Goal: Communication & Community: Share content

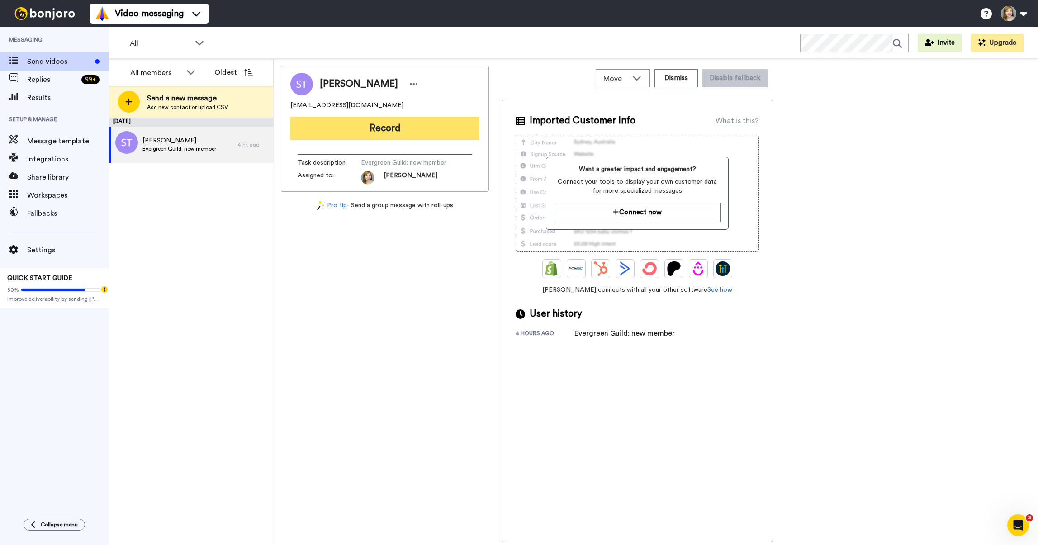
click at [379, 138] on button "Record" at bounding box center [384, 129] width 189 height 24
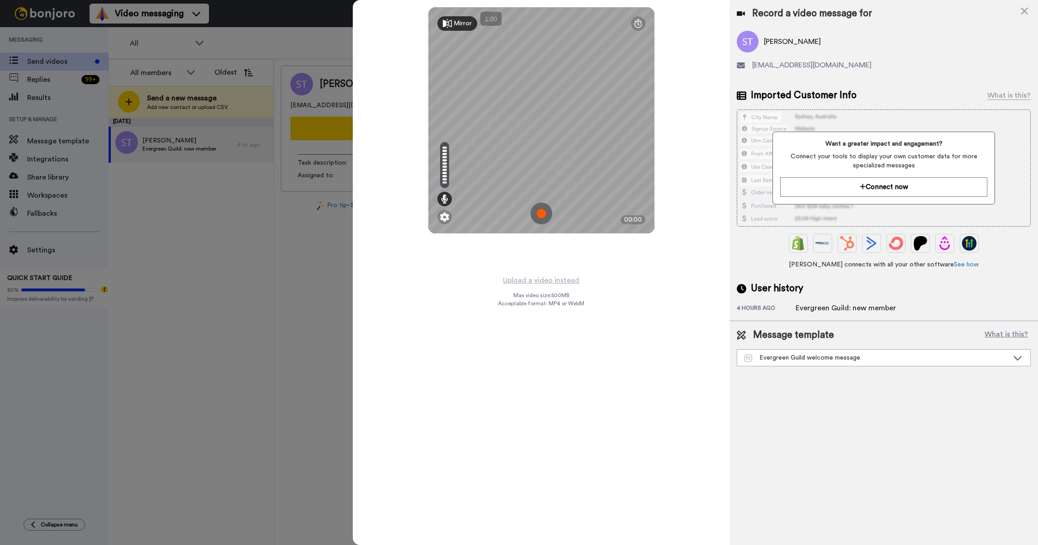
click at [542, 211] on img at bounding box center [542, 214] width 22 height 22
click at [536, 213] on img at bounding box center [542, 214] width 22 height 22
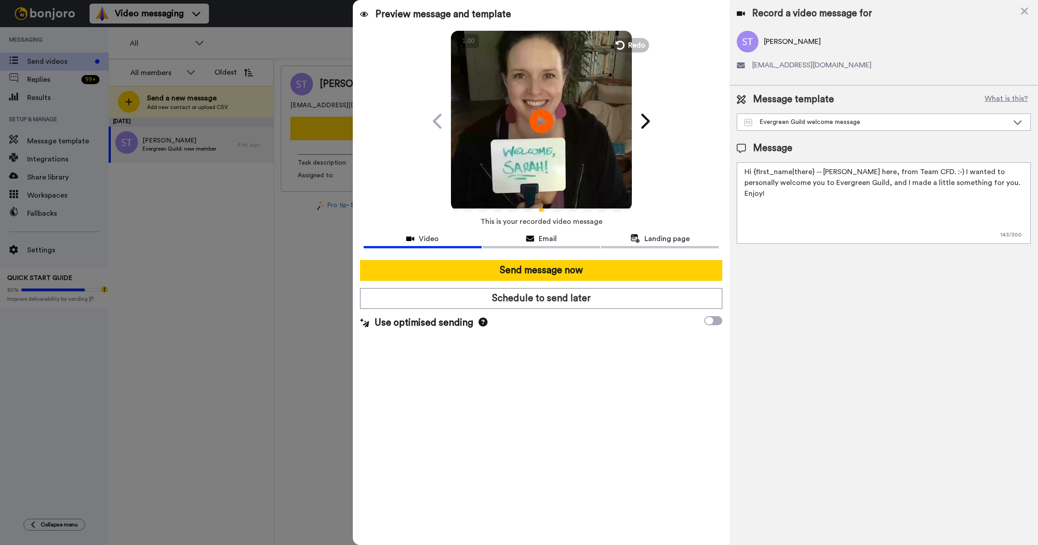
click at [545, 122] on icon "Play/Pause" at bounding box center [542, 121] width 24 height 43
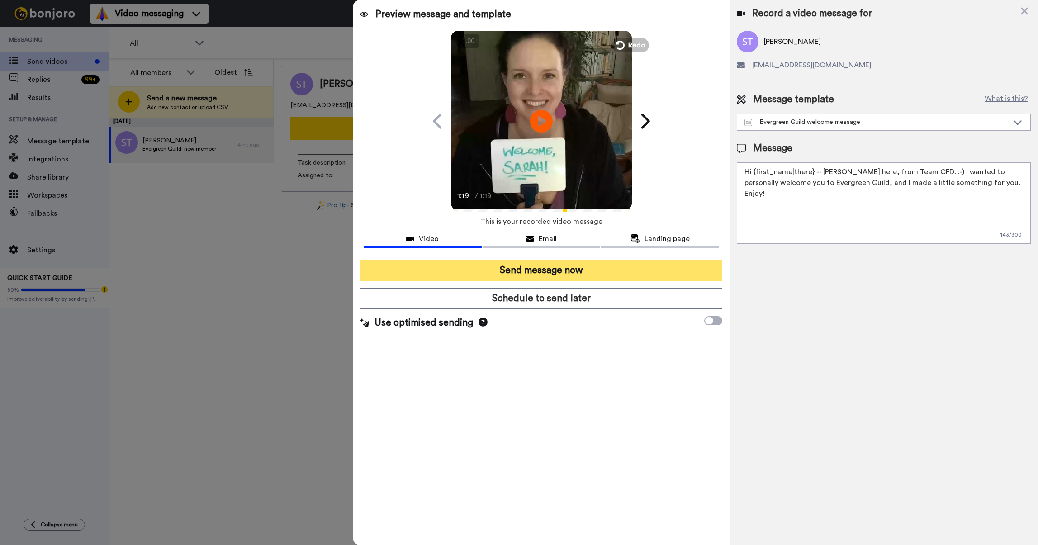
click at [523, 274] on button "Send message now" at bounding box center [541, 270] width 362 height 21
